Goal: Task Accomplishment & Management: Use online tool/utility

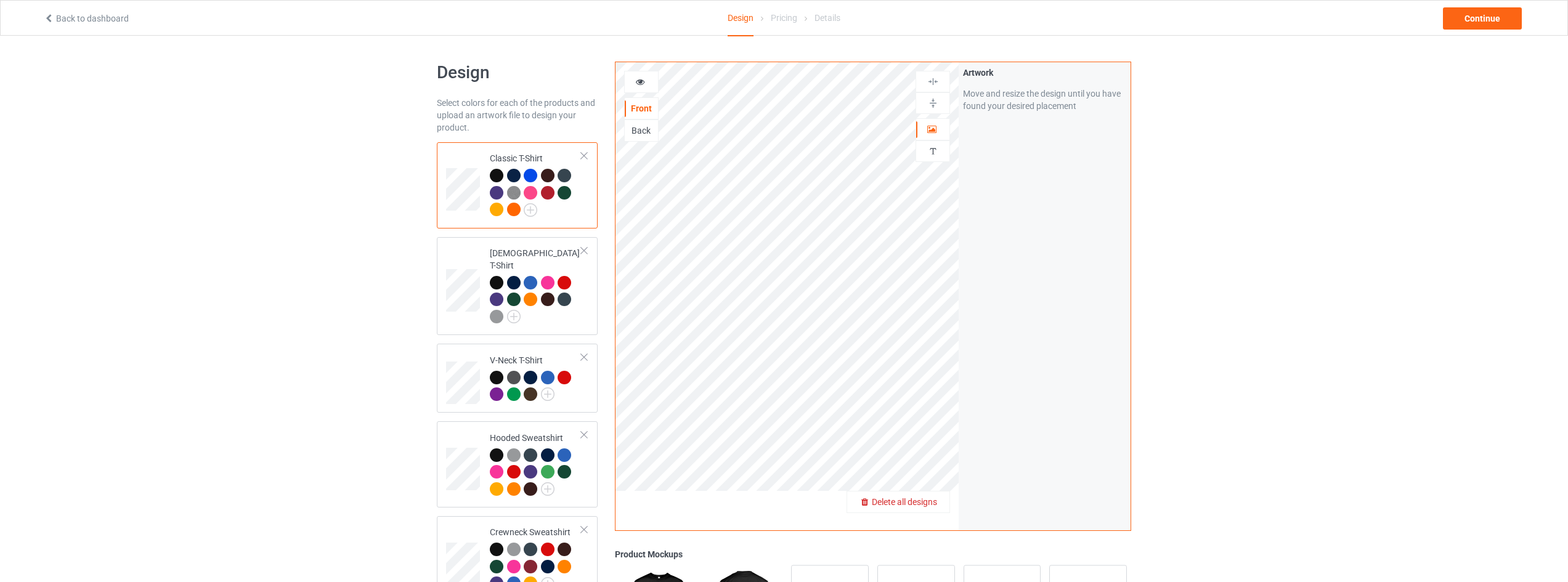
click at [926, 500] on span "Delete all designs" at bounding box center [904, 502] width 65 height 10
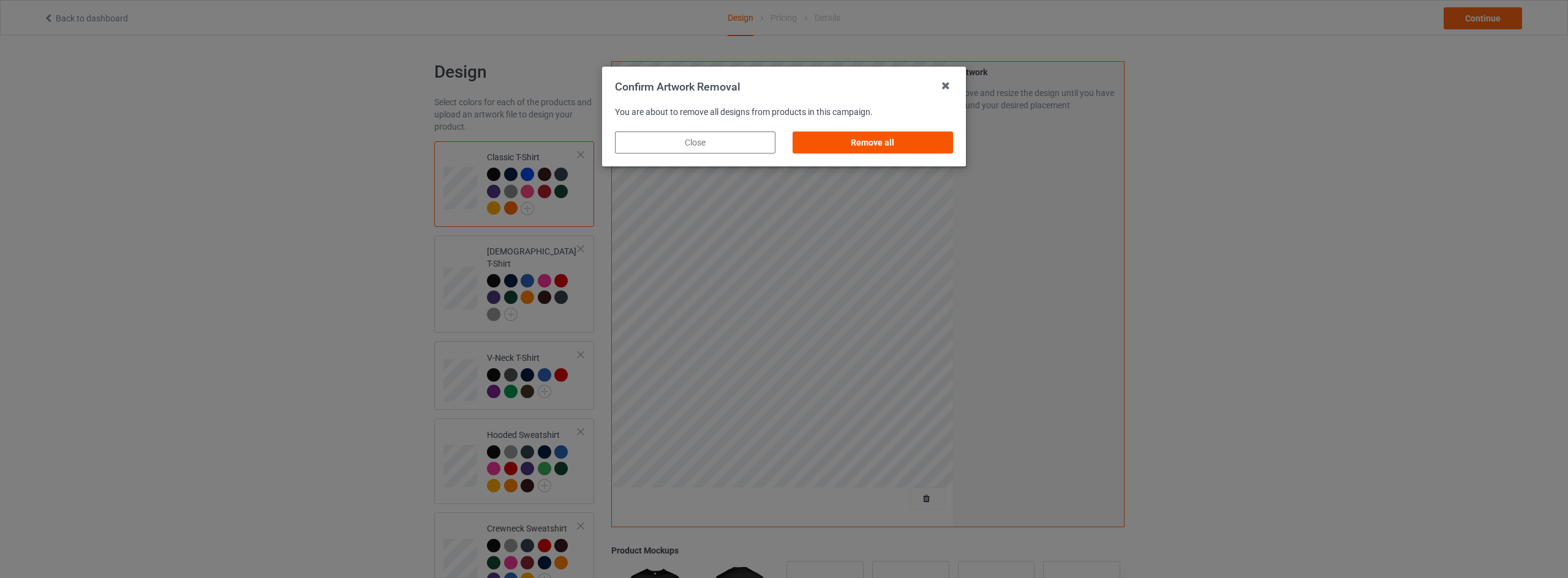
click at [900, 143] on div "Remove all" at bounding box center [873, 142] width 161 height 22
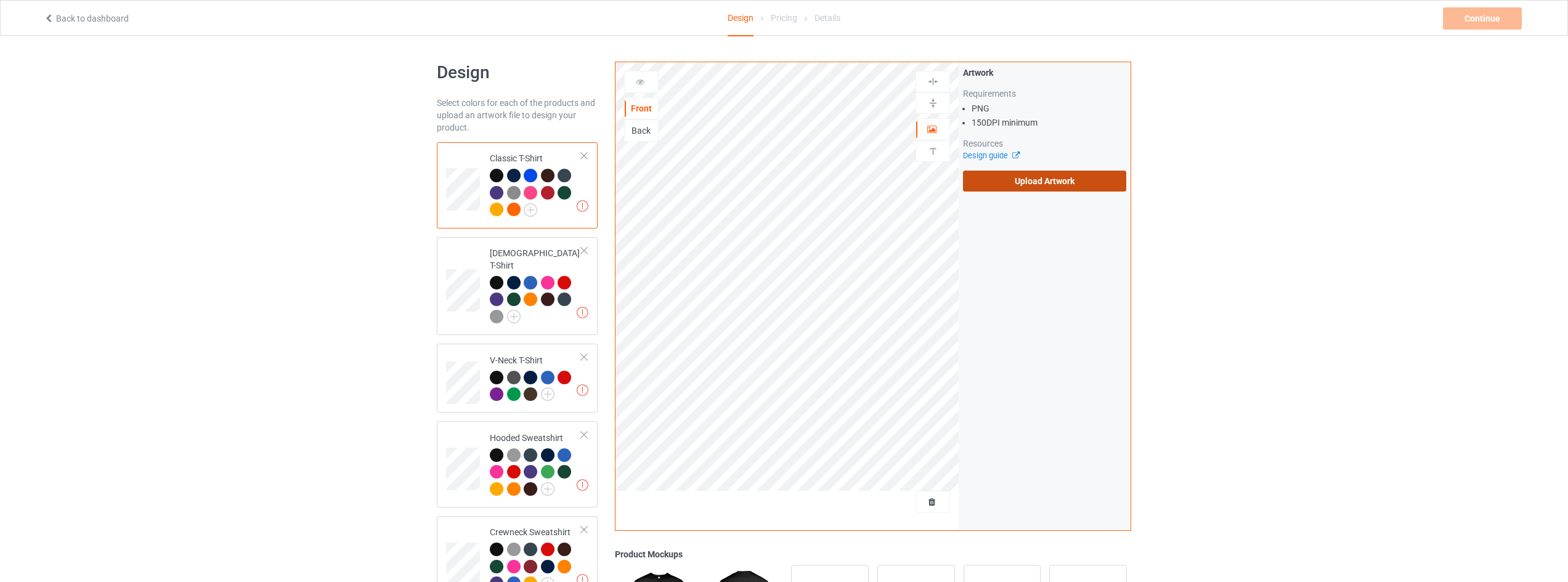
click at [1047, 181] on label "Upload Artwork" at bounding box center [1045, 181] width 163 height 21
click at [0, 0] on input "Upload Artwork" at bounding box center [0, 0] width 0 height 0
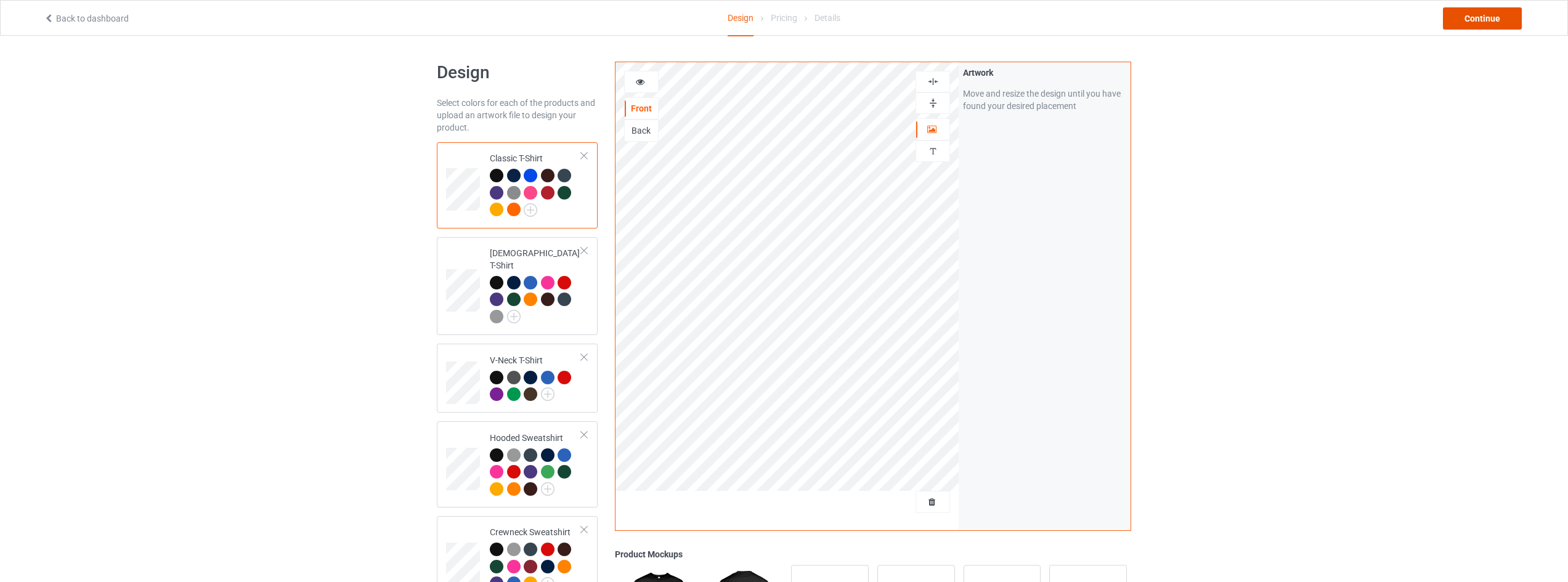
click at [1475, 24] on div "Continue" at bounding box center [1482, 18] width 79 height 22
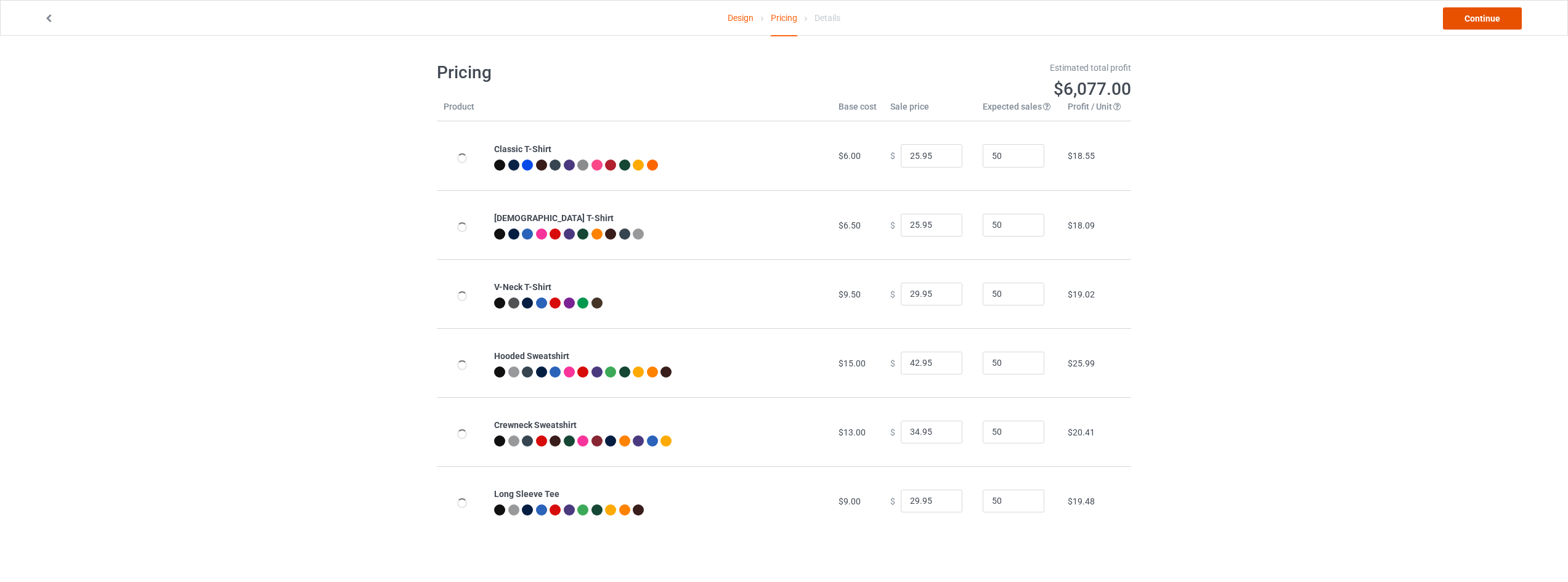
click at [1475, 24] on link "Continue" at bounding box center [1482, 18] width 79 height 22
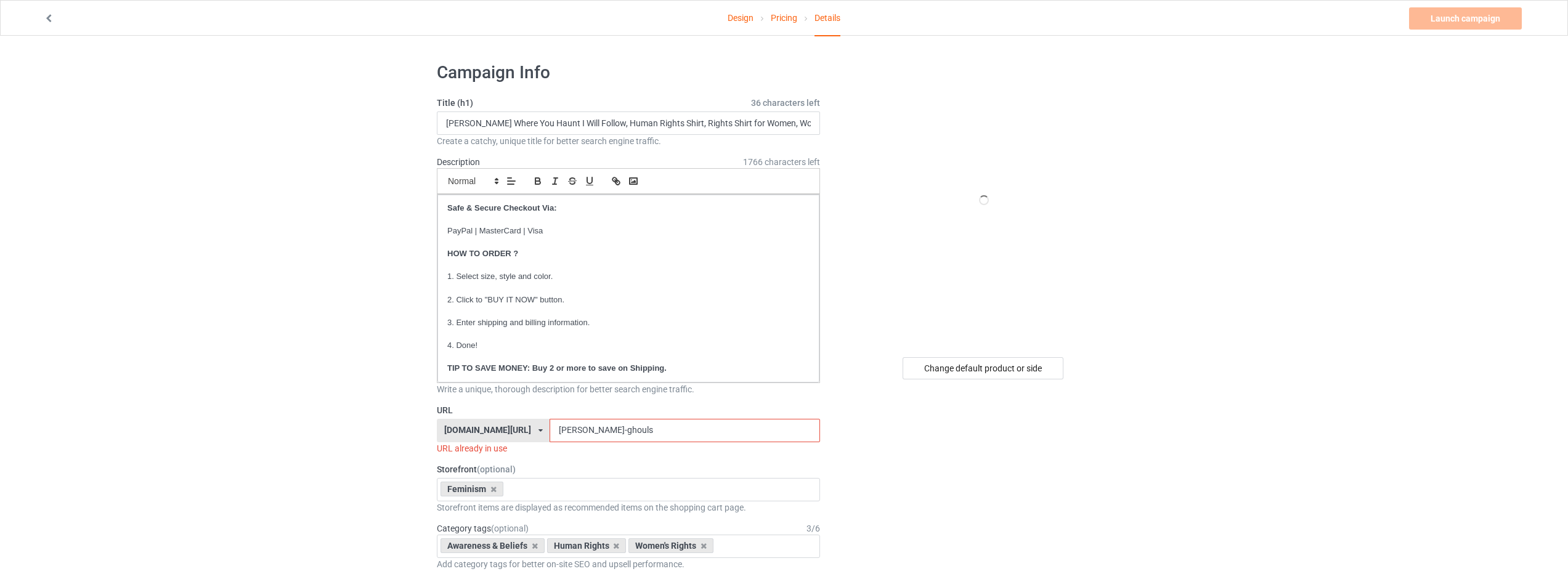
click at [677, 431] on input "[PERSON_NAME]-ghouls" at bounding box center [684, 430] width 270 height 24
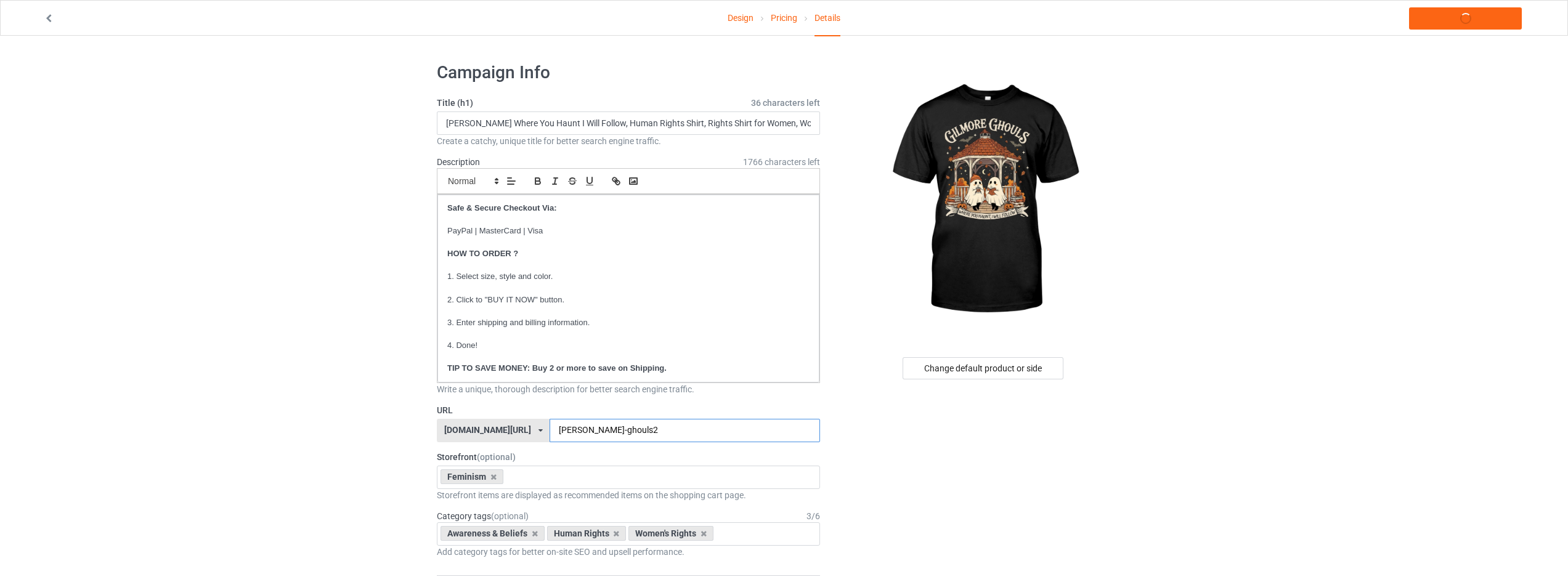
type input "[PERSON_NAME]-ghouls2"
drag, startPoint x: 1259, startPoint y: 182, endPoint x: 1383, endPoint y: 115, distance: 140.9
click at [1465, 24] on link "Launch campaign" at bounding box center [1466, 18] width 113 height 22
